Goal: Browse casually

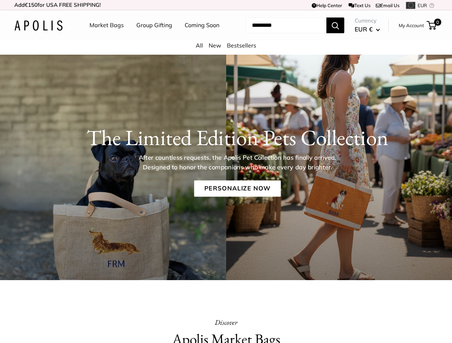
click at [226, 172] on p "After countless requests, the Apolis Pet Collection has finally arrived. Design…" at bounding box center [237, 162] width 221 height 19
click at [226, 5] on td "Help Center Text Us Email Us *** *** *** *** *** *** *** *** *** *** *** EUR US…" at bounding box center [312, 5] width 251 height 10
click at [226, 37] on nav "Market Bags Group Gifting Coming Soon" at bounding box center [160, 25] width 171 height 23
click at [152, 37] on ul "Market Bags Group Gifting Coming Soon" at bounding box center [160, 25] width 142 height 23
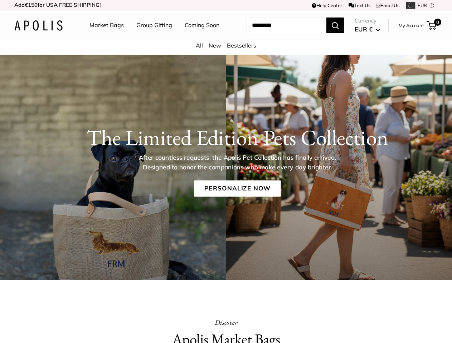
click at [277, 33] on input "Search..." at bounding box center [286, 26] width 80 height 16
click at [226, 172] on p "After countless requests, the Apolis Pet Collection has finally arrived. Design…" at bounding box center [237, 162] width 221 height 19
